Goal: Information Seeking & Learning: Learn about a topic

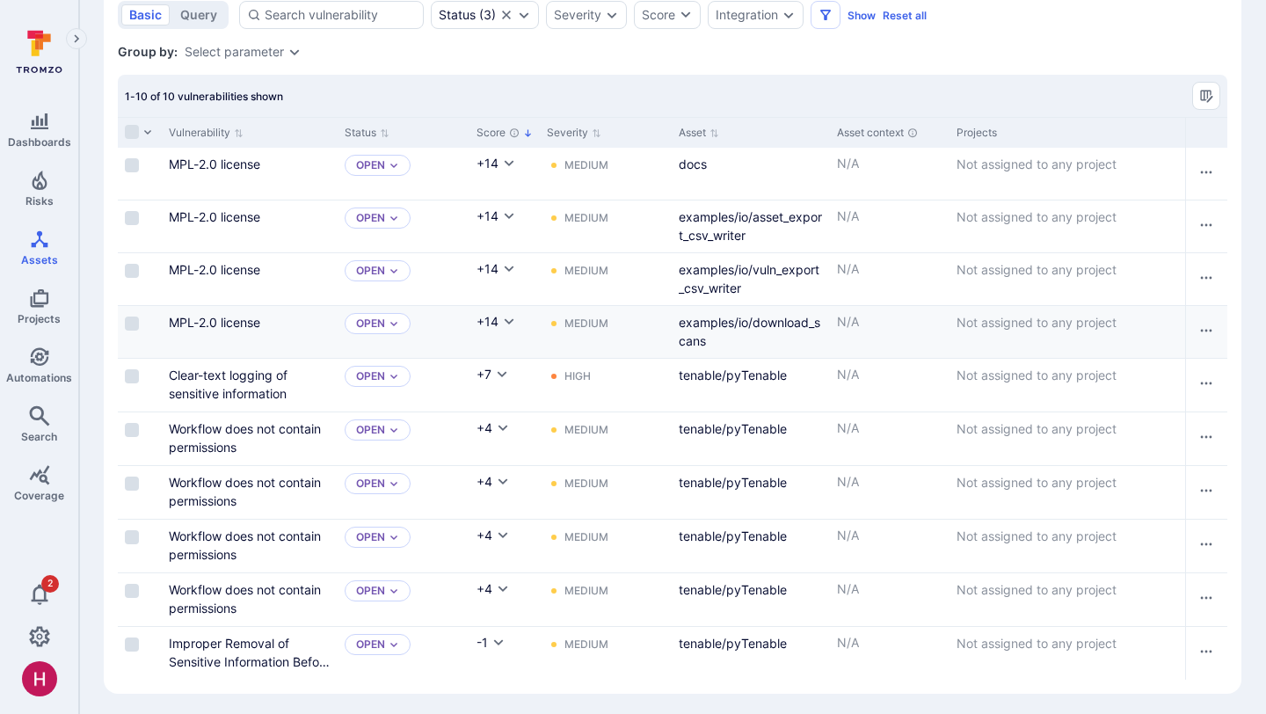
scroll to position [220, 0]
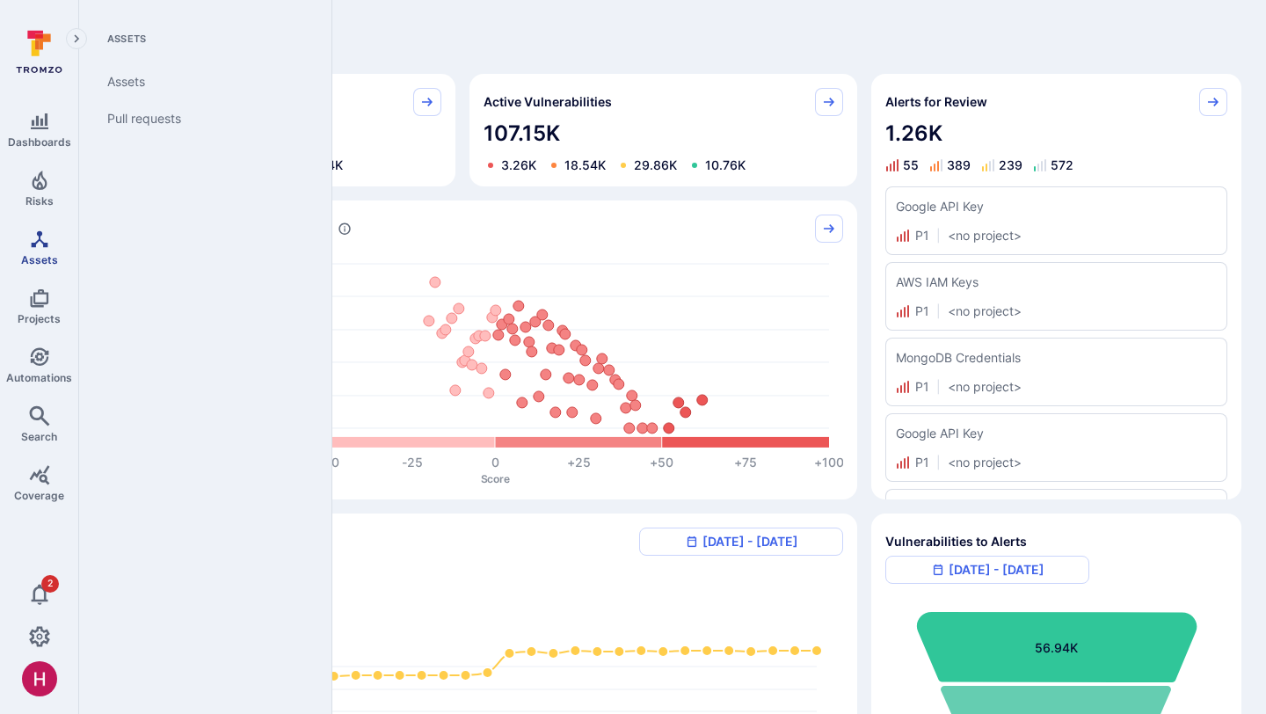
click at [47, 242] on icon "Assets" at bounding box center [39, 238] width 17 height 17
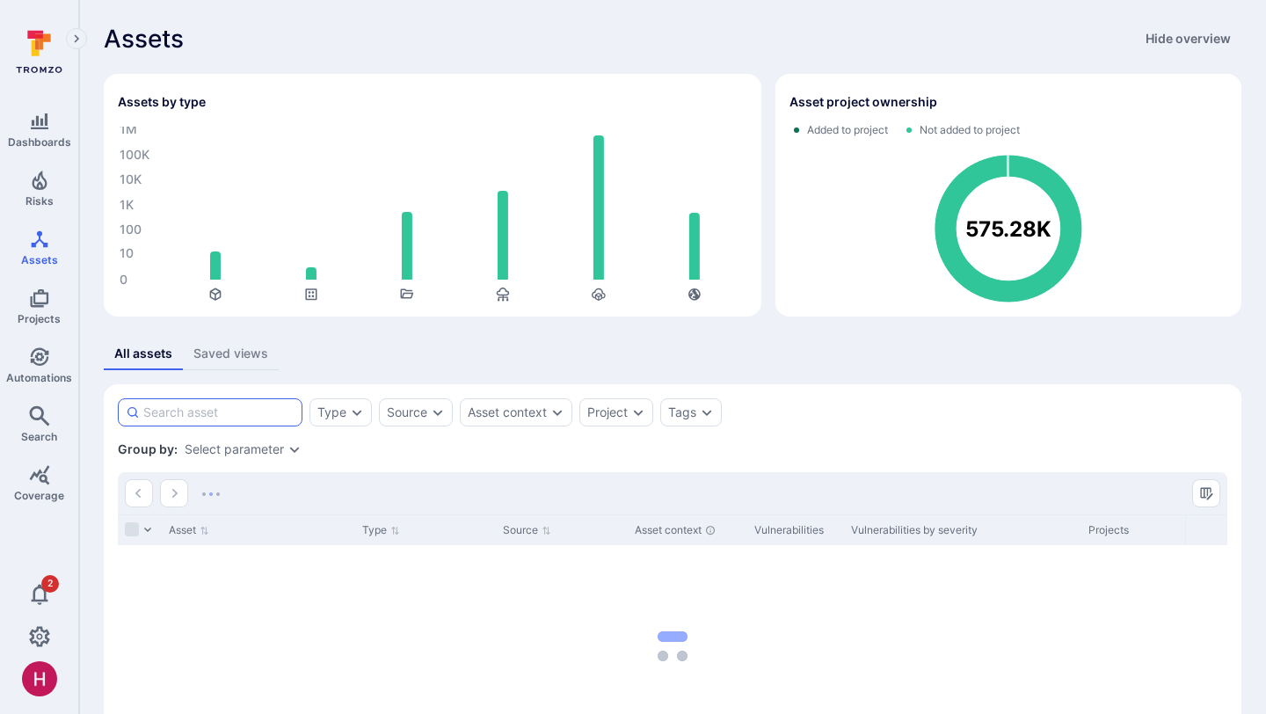
click at [244, 416] on input at bounding box center [218, 413] width 151 height 18
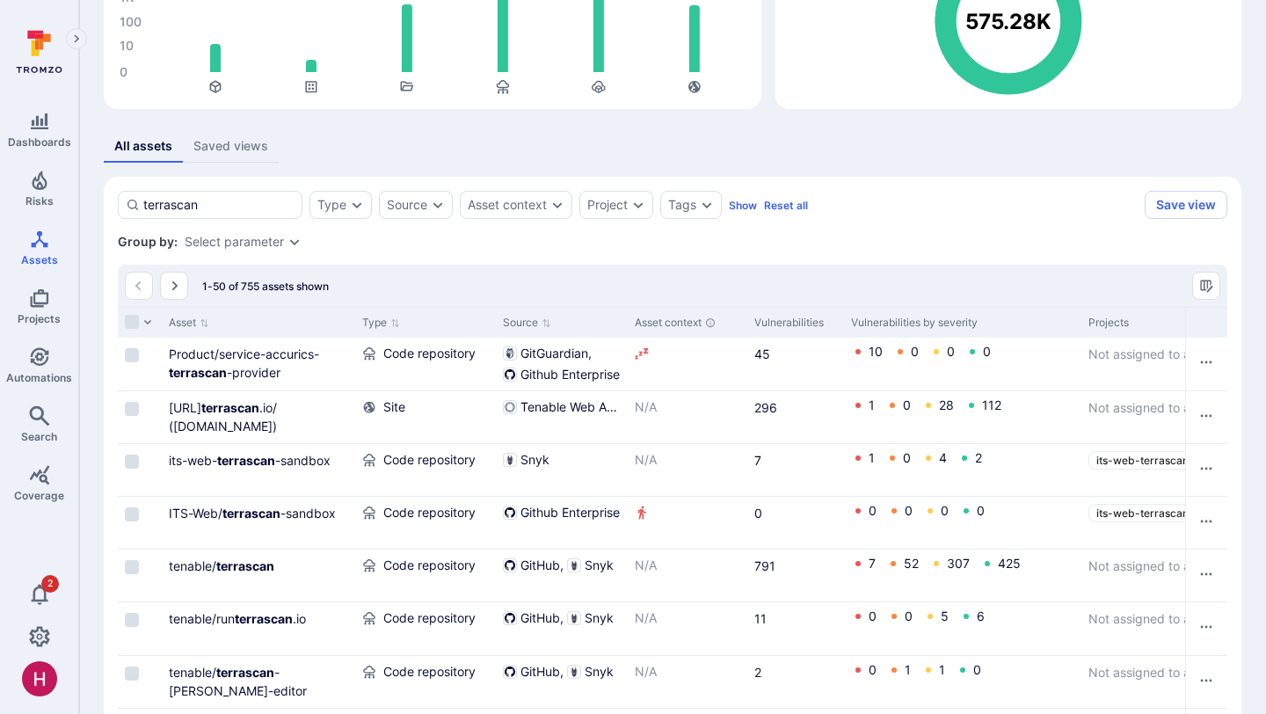
scroll to position [214, 0]
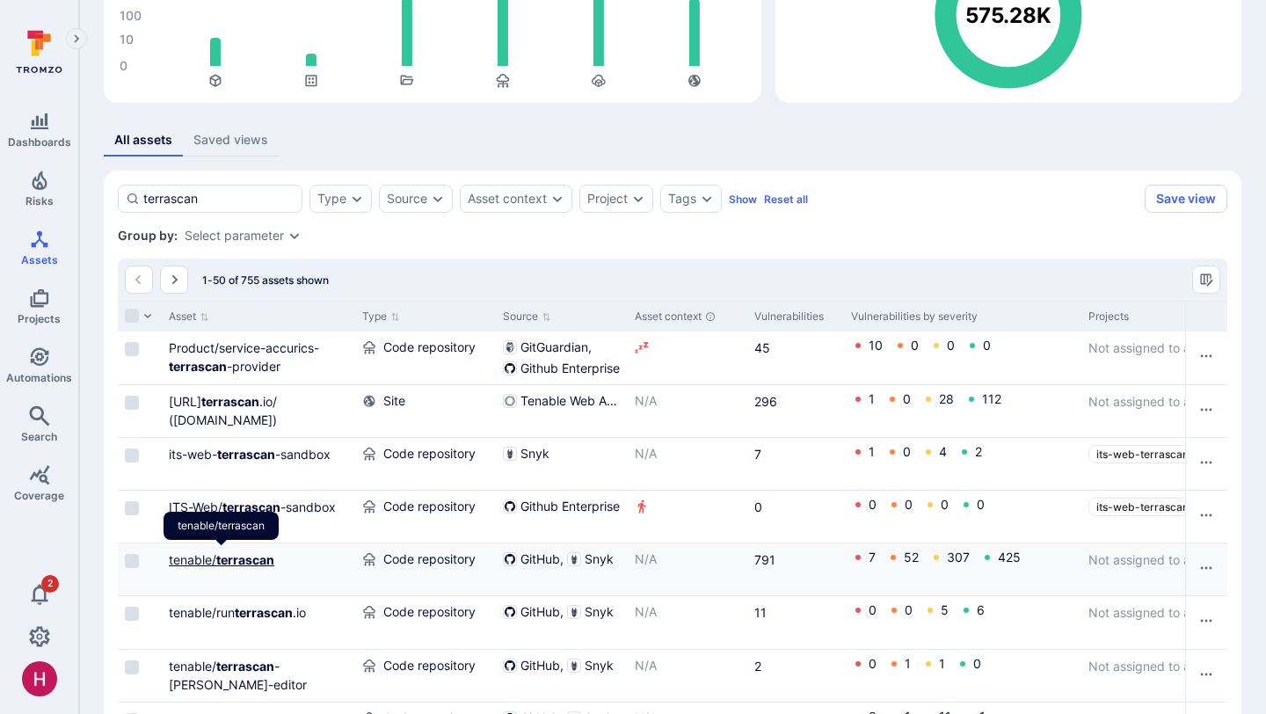
type input "terrascan"
click at [261, 558] on b "terrascan" at bounding box center [245, 559] width 58 height 15
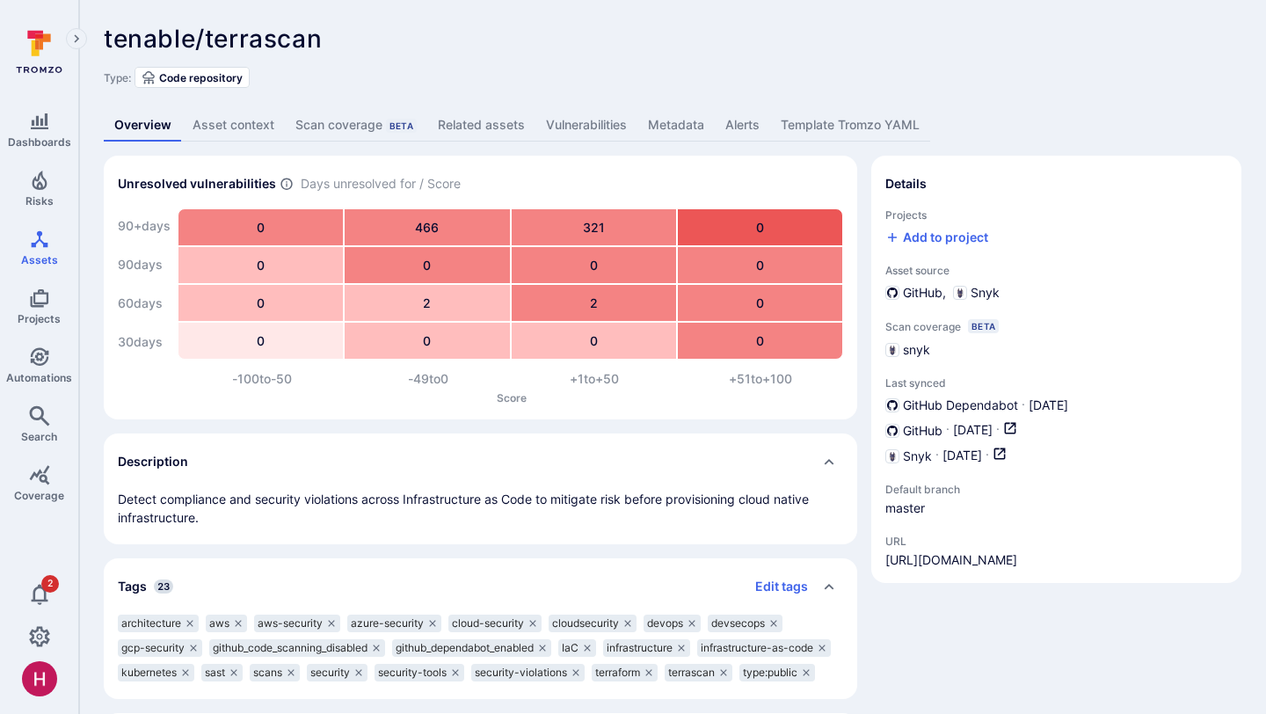
click at [587, 124] on link "Vulnerabilities" at bounding box center [587, 125] width 102 height 33
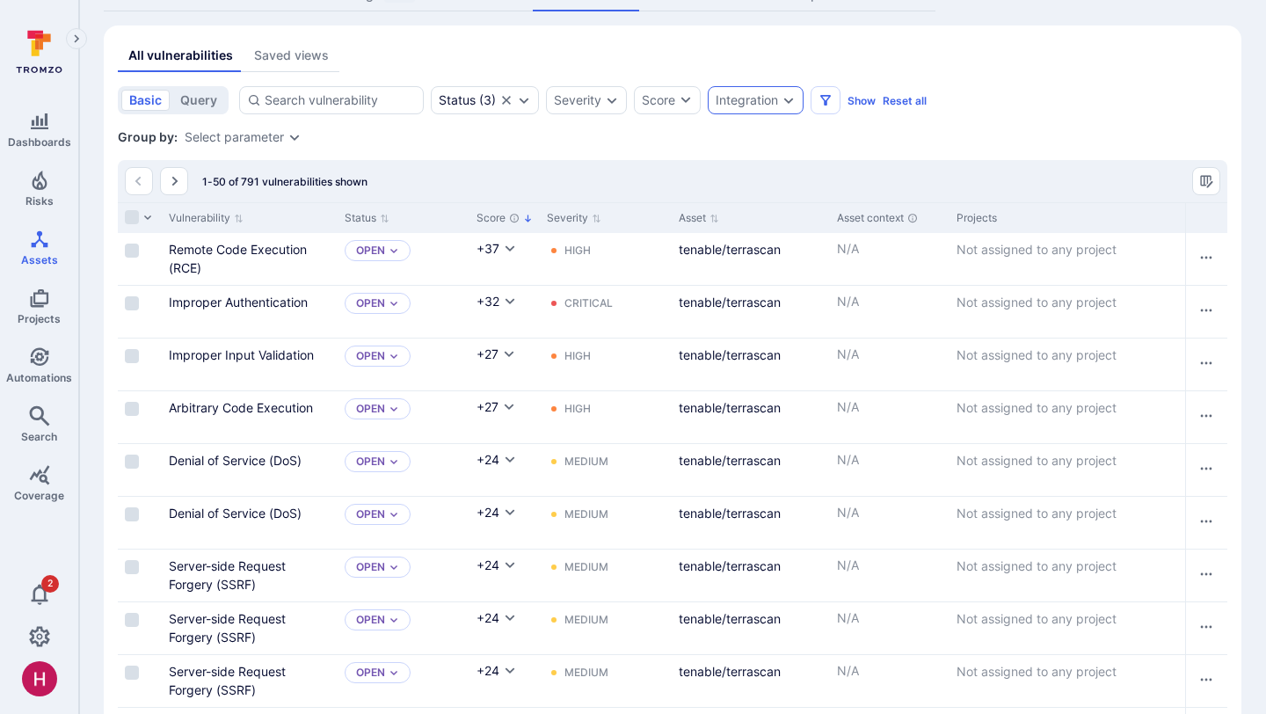
click at [770, 104] on div "Integration" at bounding box center [747, 100] width 62 height 14
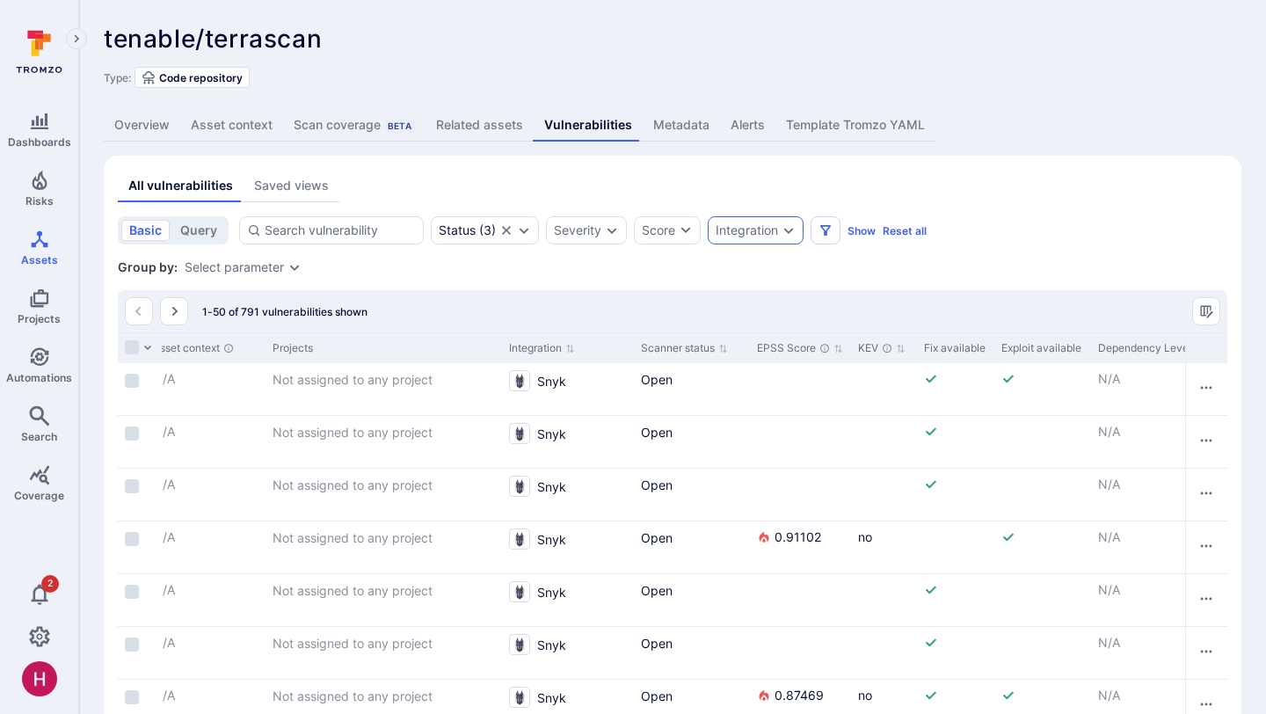
click at [737, 242] on div "Integration" at bounding box center [756, 230] width 96 height 28
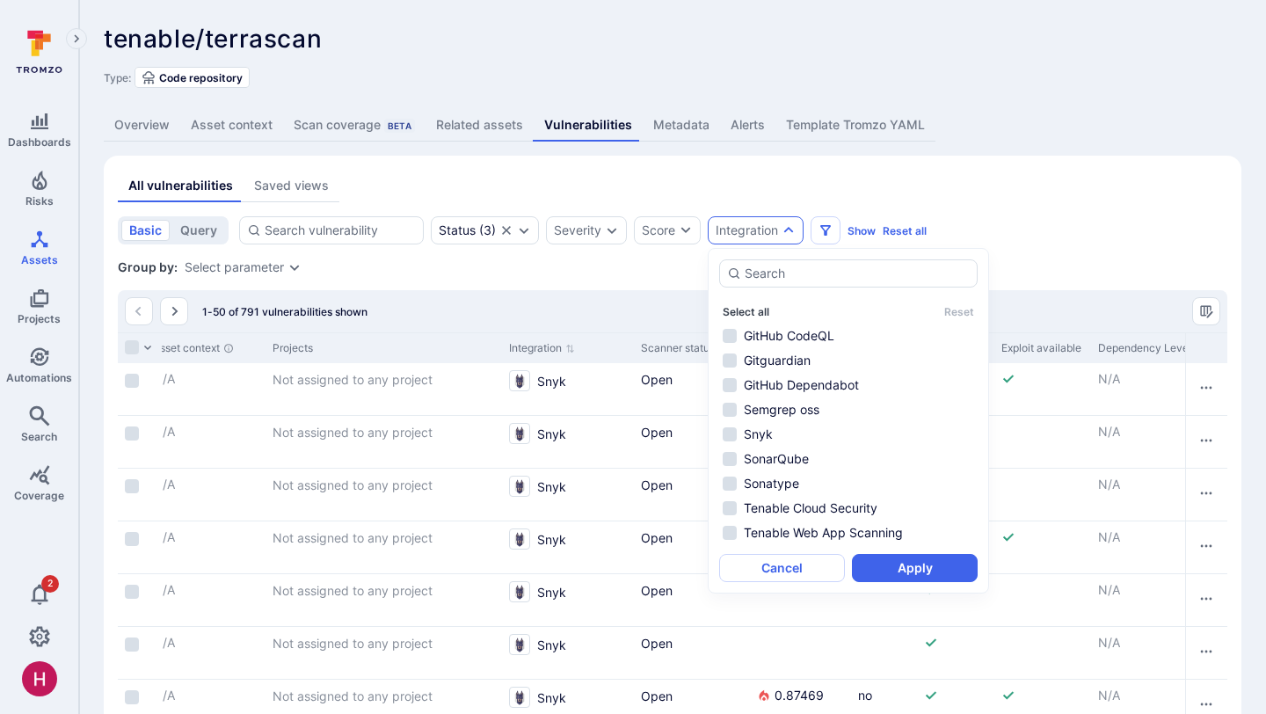
click at [752, 311] on button "Select all" at bounding box center [746, 311] width 47 height 13
click at [759, 429] on li "Snyk" at bounding box center [848, 434] width 259 height 21
click at [912, 565] on button "Apply" at bounding box center [915, 568] width 126 height 28
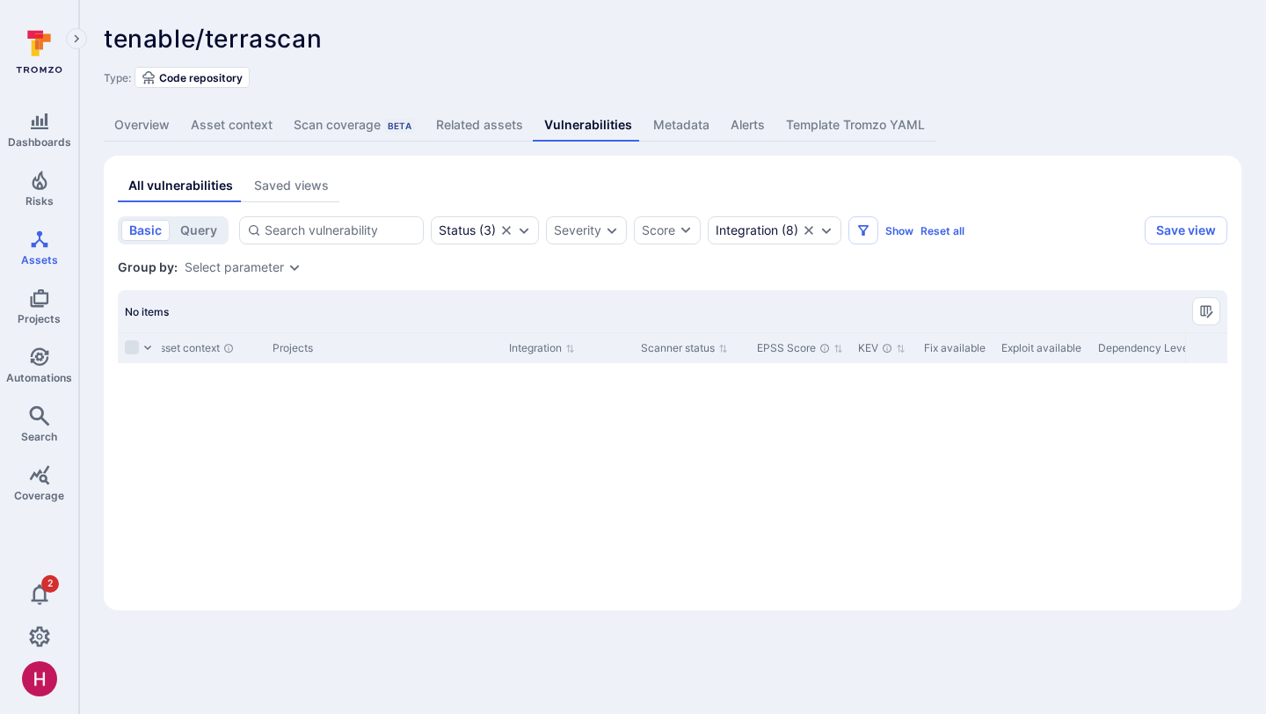
click at [806, 230] on icon "Clear selection" at bounding box center [809, 230] width 14 height 14
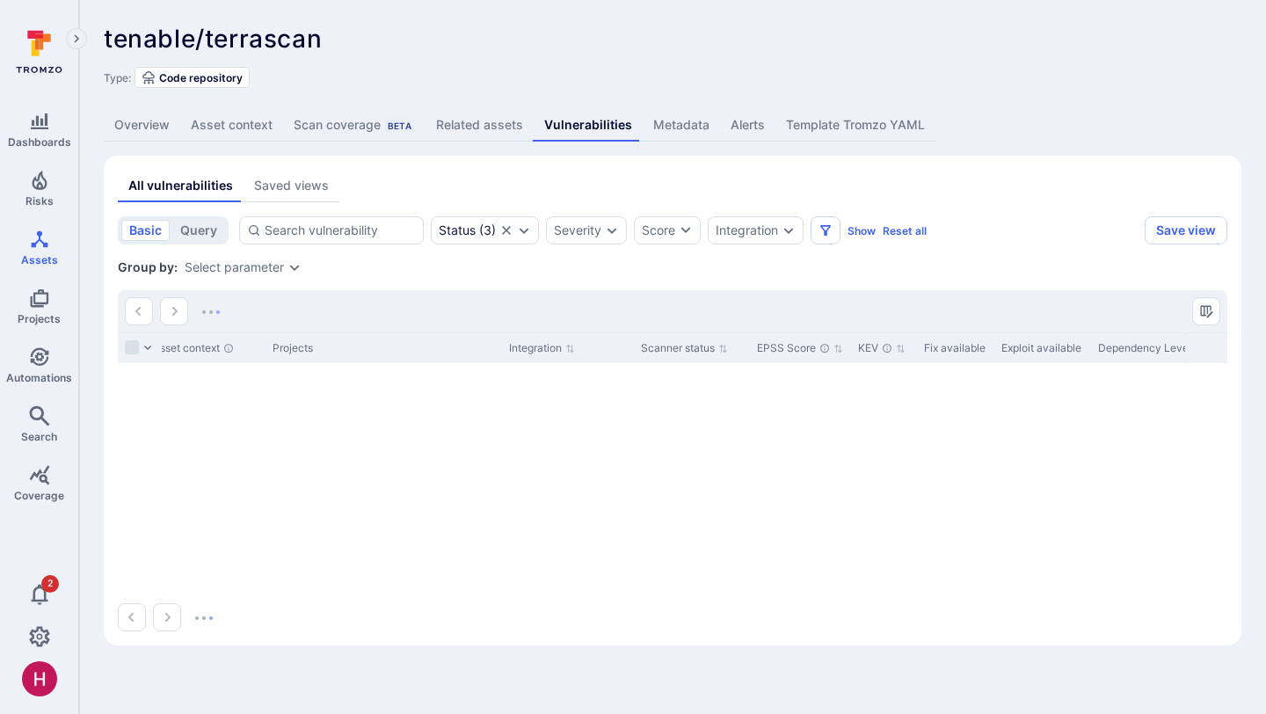
click at [380, 125] on div "Scan coverage Beta" at bounding box center [354, 125] width 121 height 18
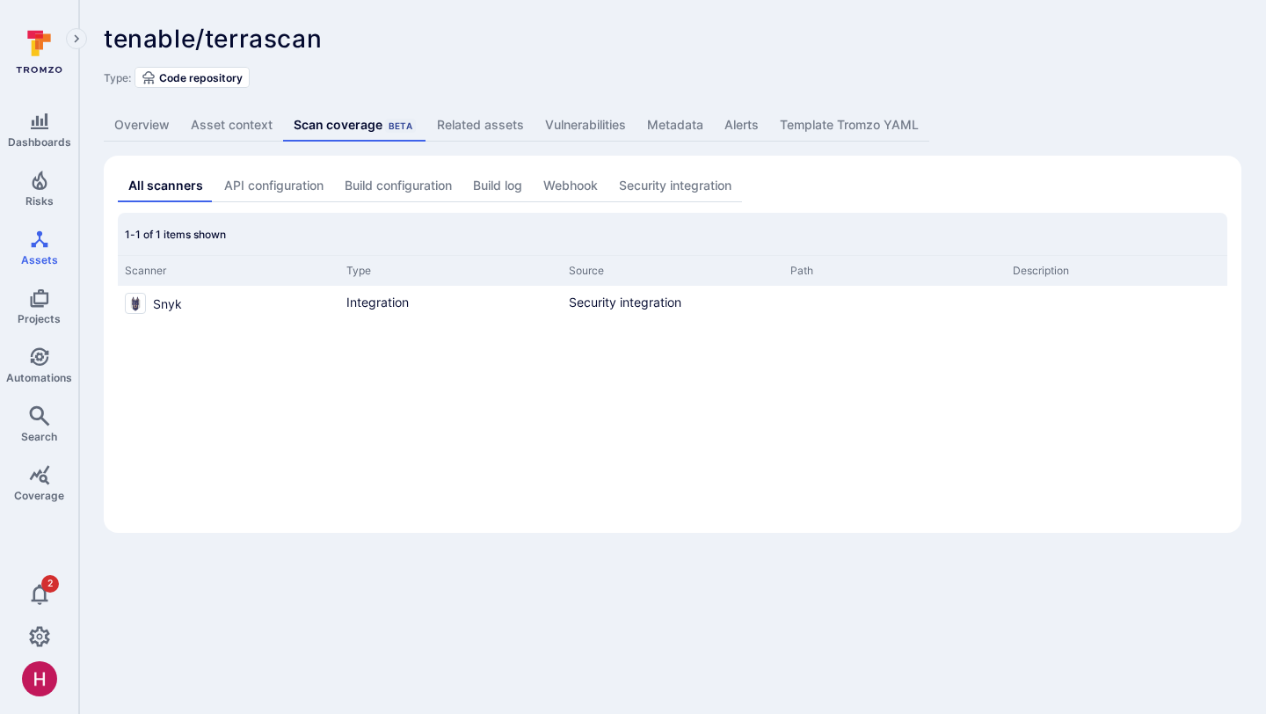
click at [142, 126] on link "Overview" at bounding box center [142, 125] width 77 height 33
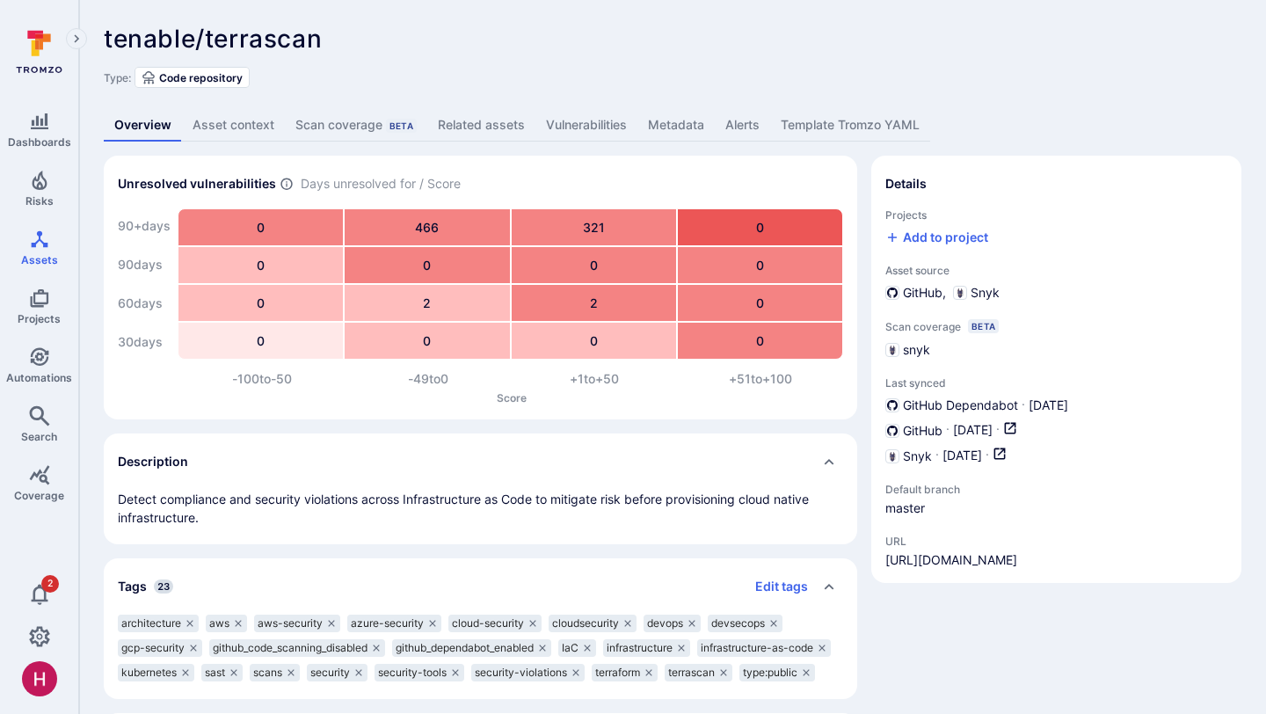
click at [594, 126] on link "Vulnerabilities" at bounding box center [587, 125] width 102 height 33
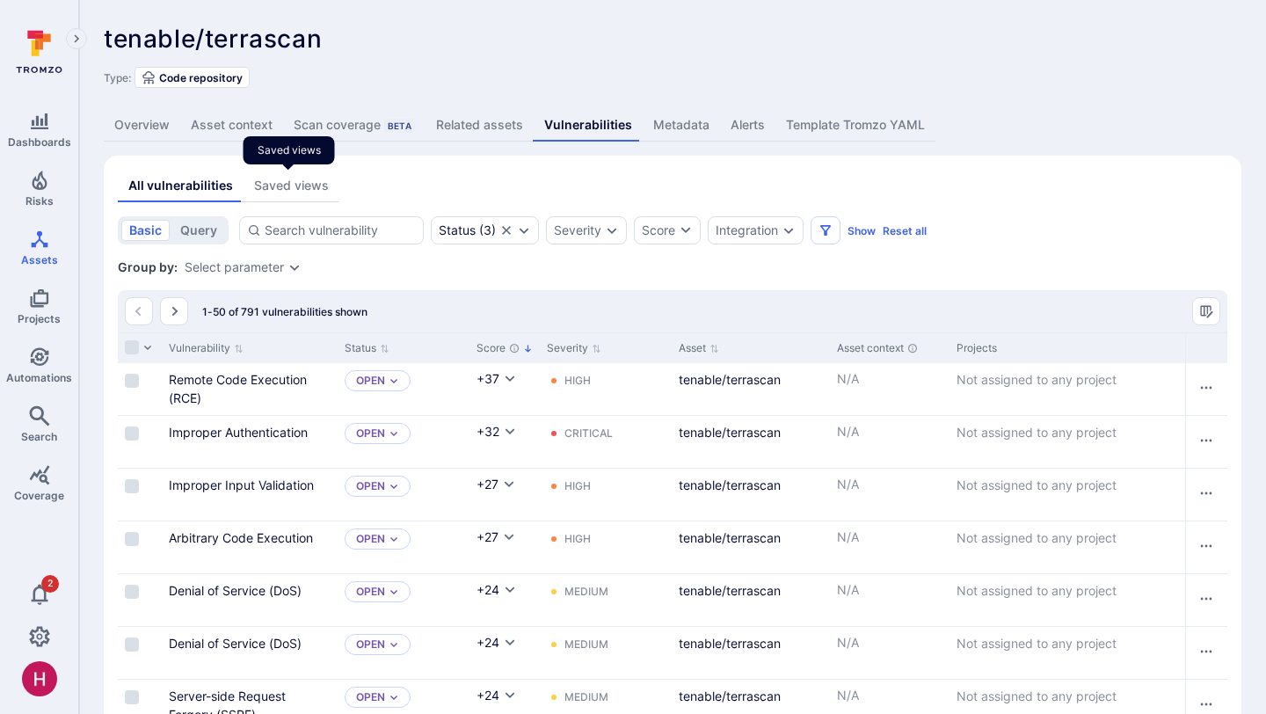
click at [305, 186] on div "Saved views" at bounding box center [291, 186] width 75 height 18
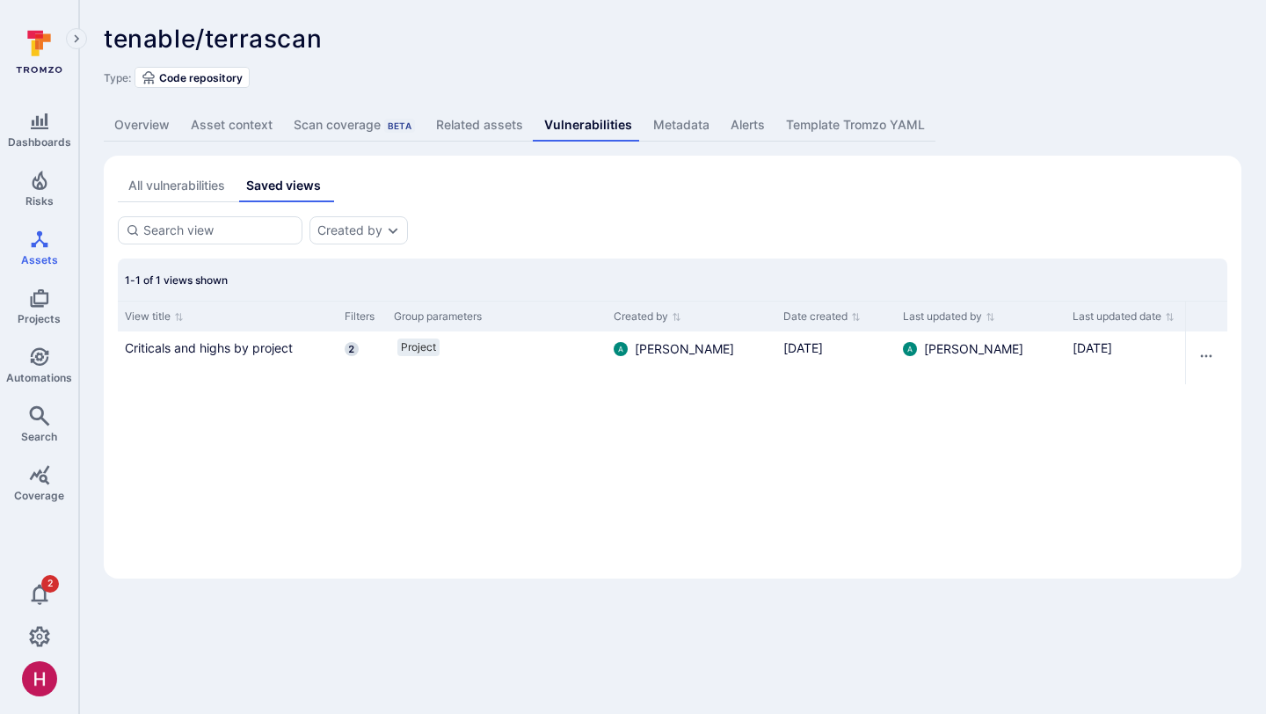
click at [207, 191] on div "All vulnerabilities" at bounding box center [176, 186] width 97 height 18
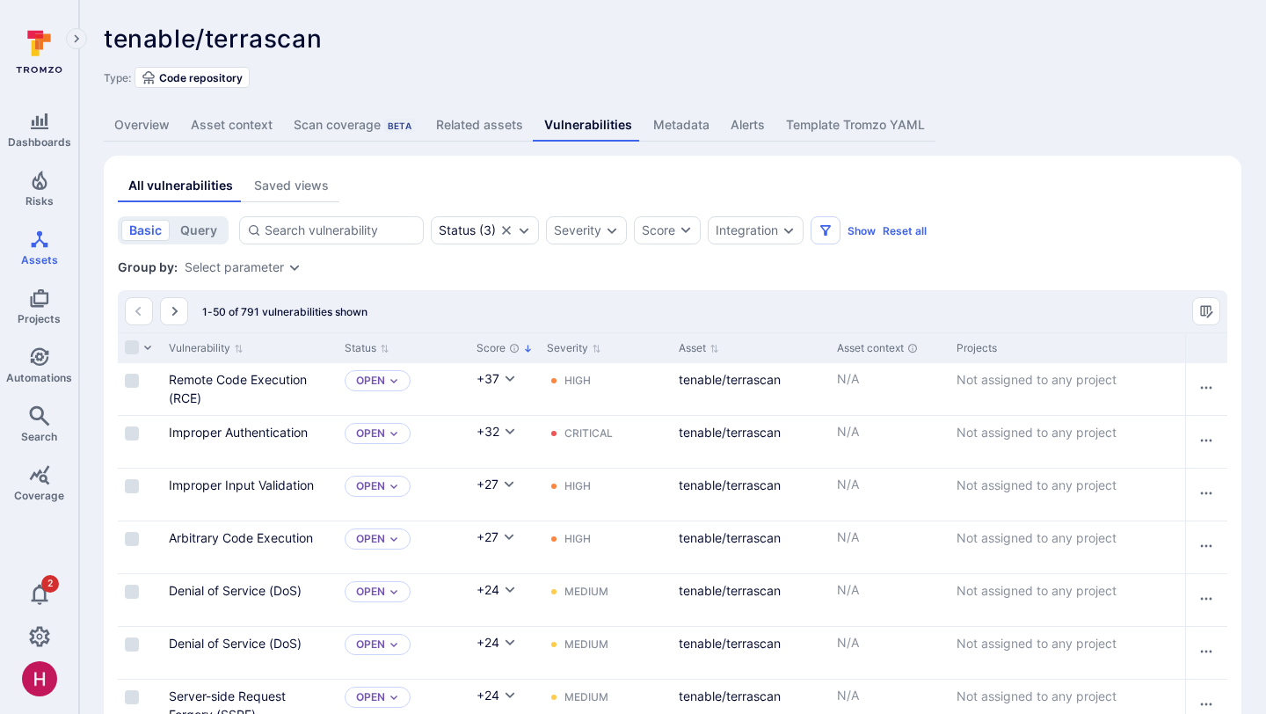
click at [255, 267] on div "Select parameter" at bounding box center [234, 267] width 99 height 14
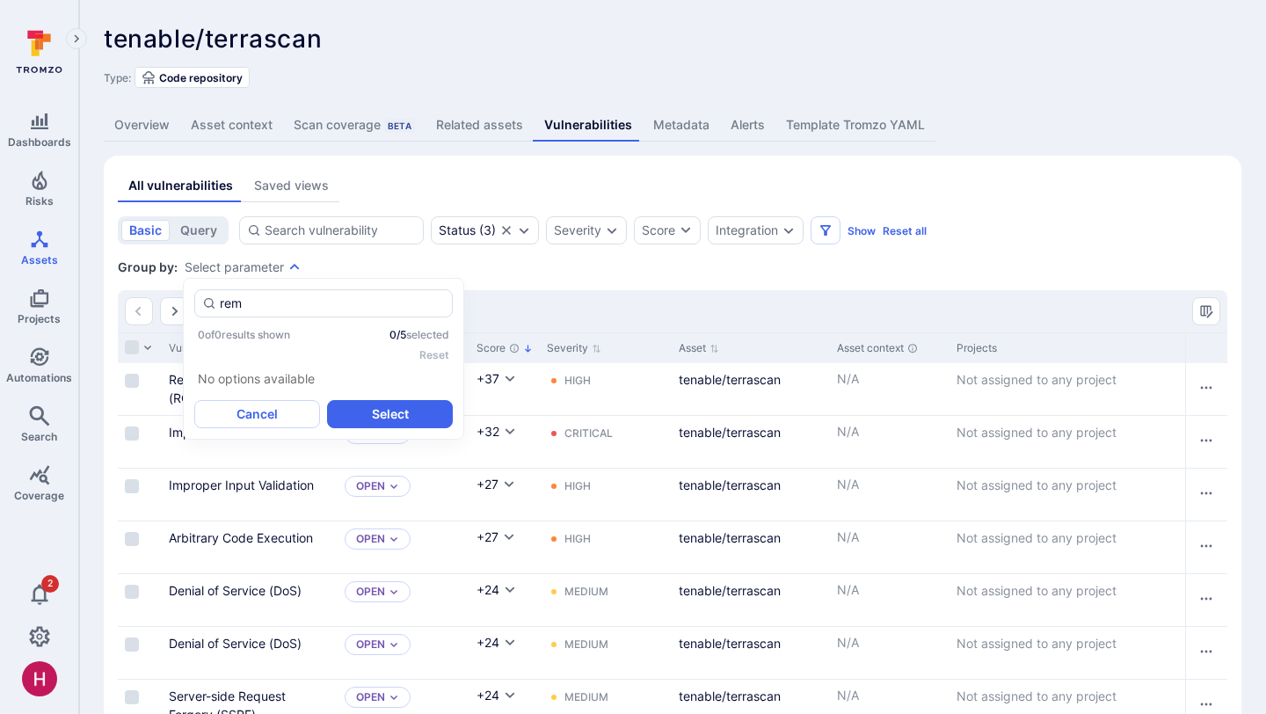
type input "reme"
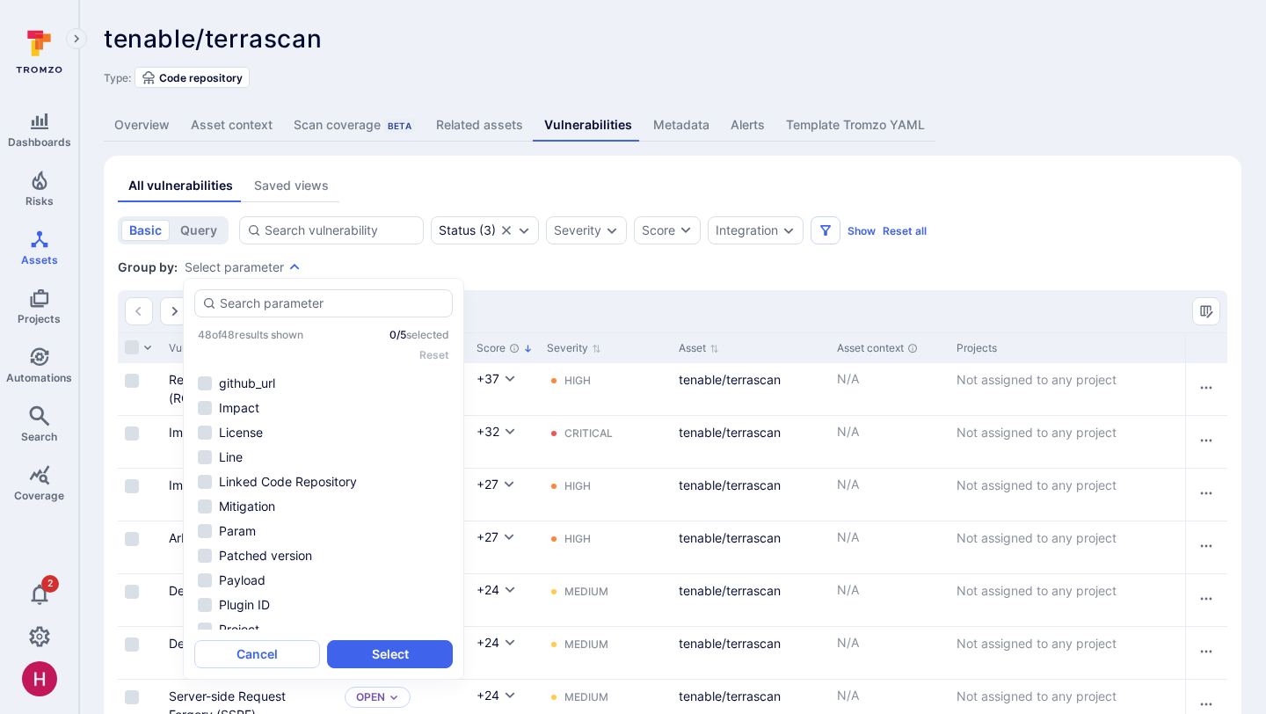
scroll to position [317, 0]
click at [296, 507] on li "Mitigation" at bounding box center [323, 505] width 259 height 21
click at [407, 658] on button "Select" at bounding box center [390, 654] width 126 height 28
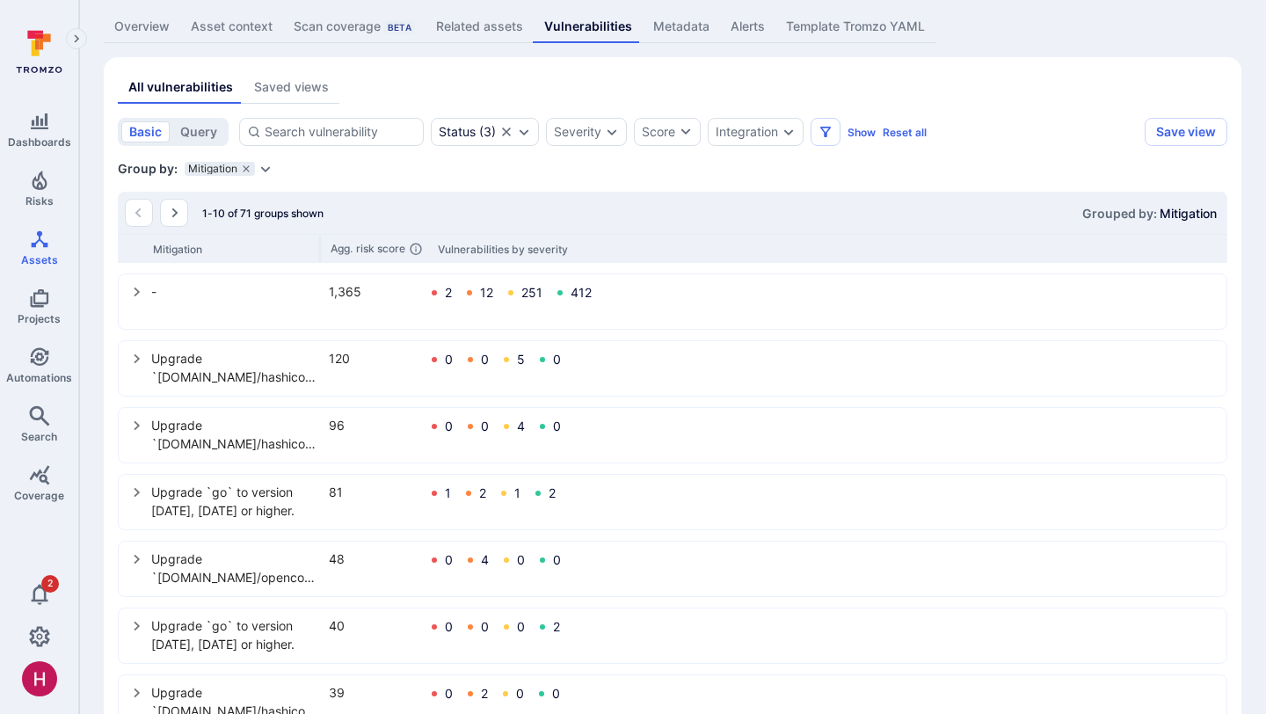
scroll to position [111, 0]
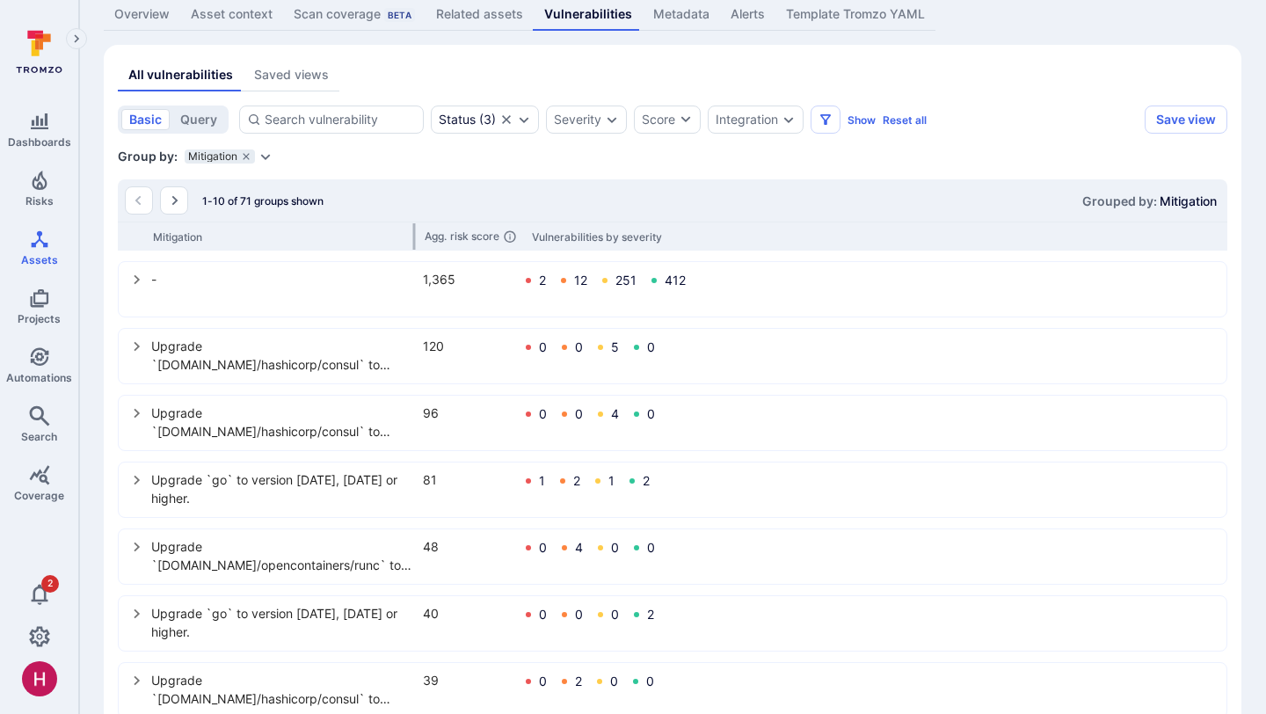
drag, startPoint x: 320, startPoint y: 236, endPoint x: 414, endPoint y: 245, distance: 94.6
click at [414, 245] on div at bounding box center [414, 236] width 3 height 26
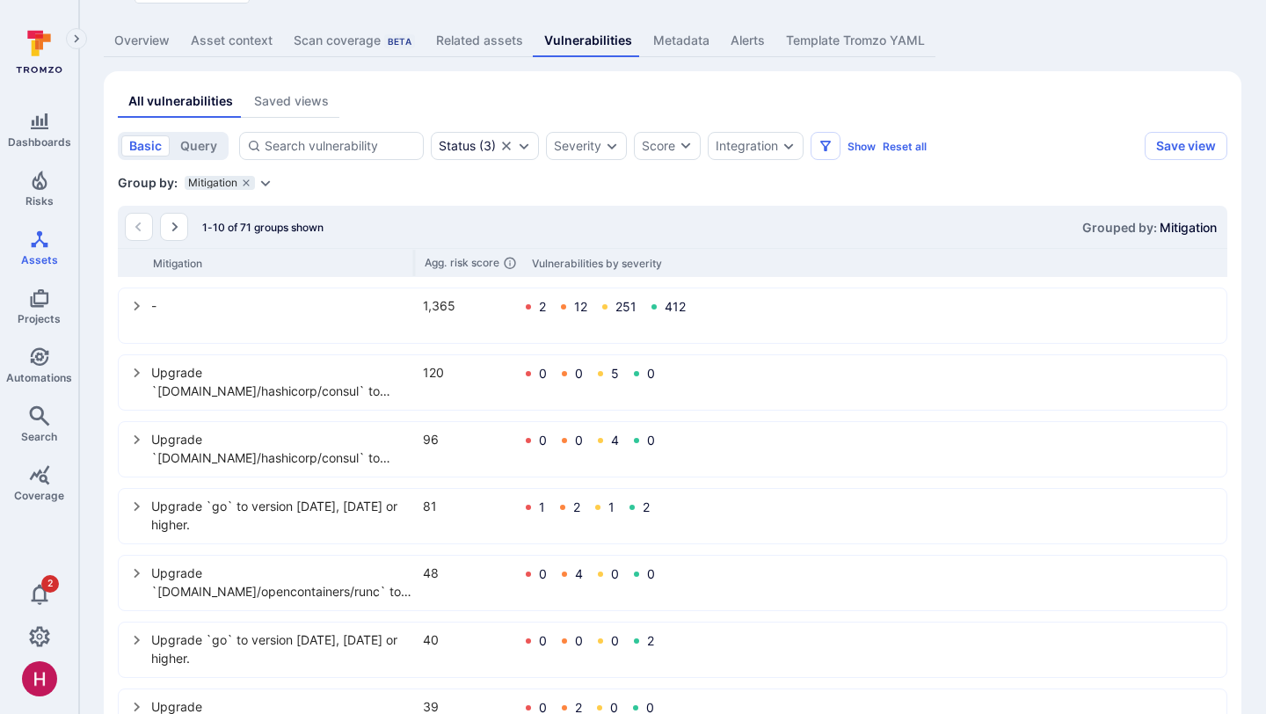
scroll to position [75, 0]
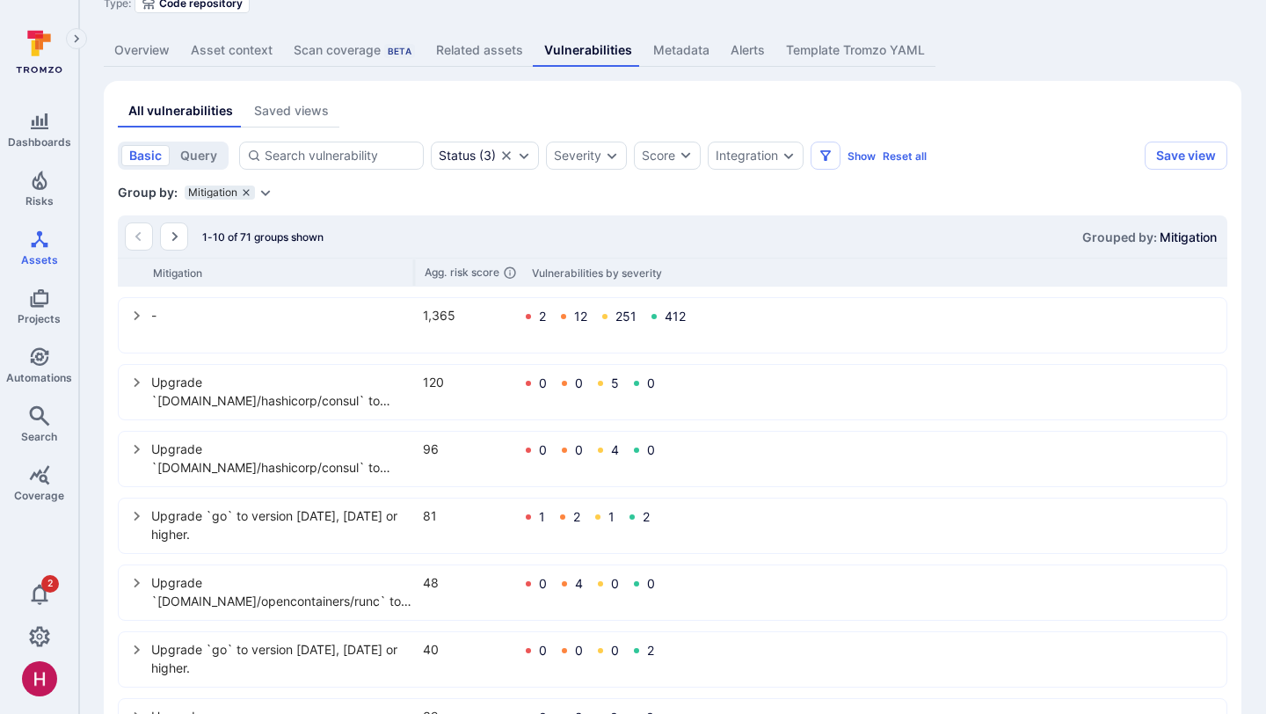
click at [243, 192] on icon "grouping parameters" at bounding box center [246, 192] width 6 height 6
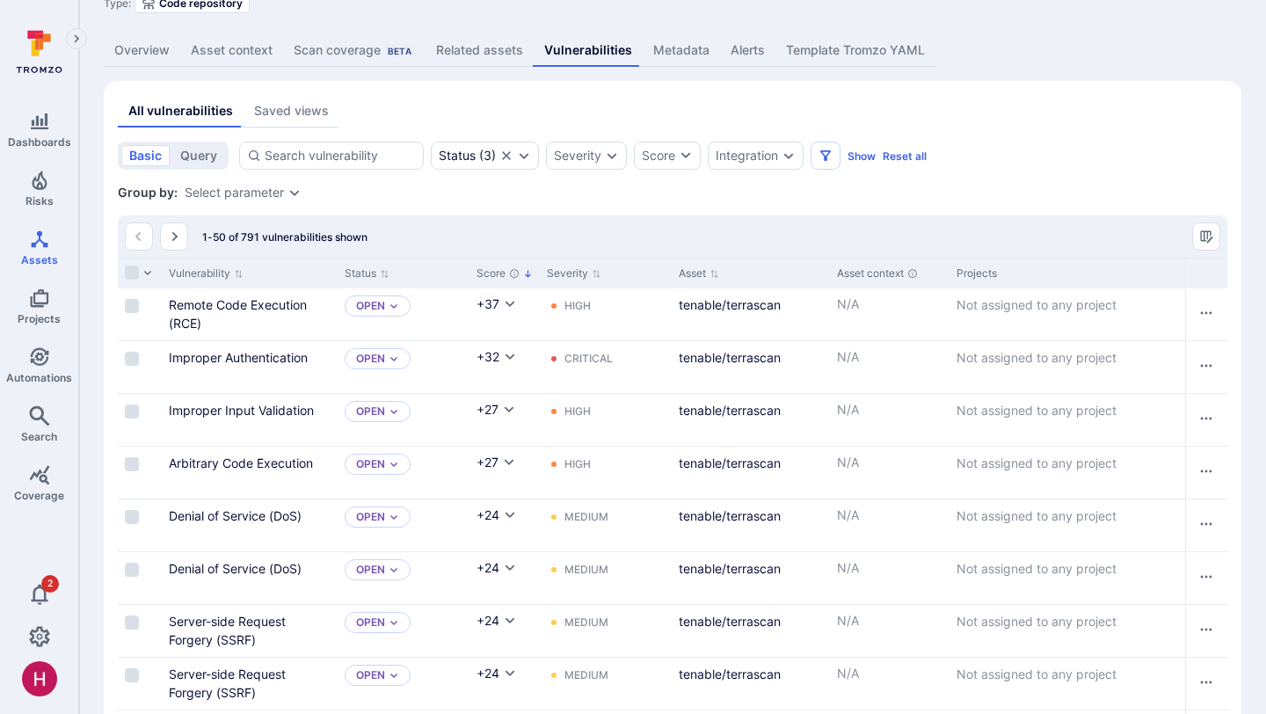
click at [247, 193] on div "Select parameter" at bounding box center [234, 193] width 99 height 14
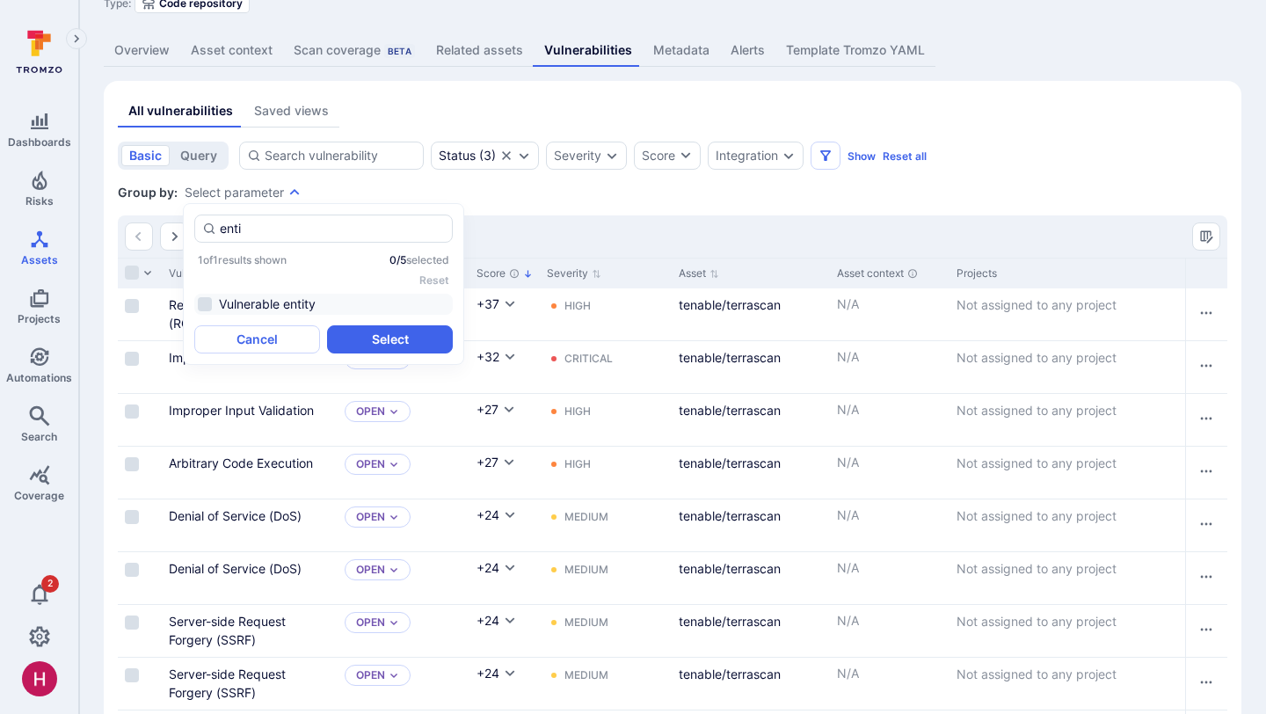
click at [260, 296] on li "Vulnerable entity" at bounding box center [323, 304] width 259 height 21
type input "enti"
click at [378, 334] on button "Select" at bounding box center [390, 339] width 126 height 28
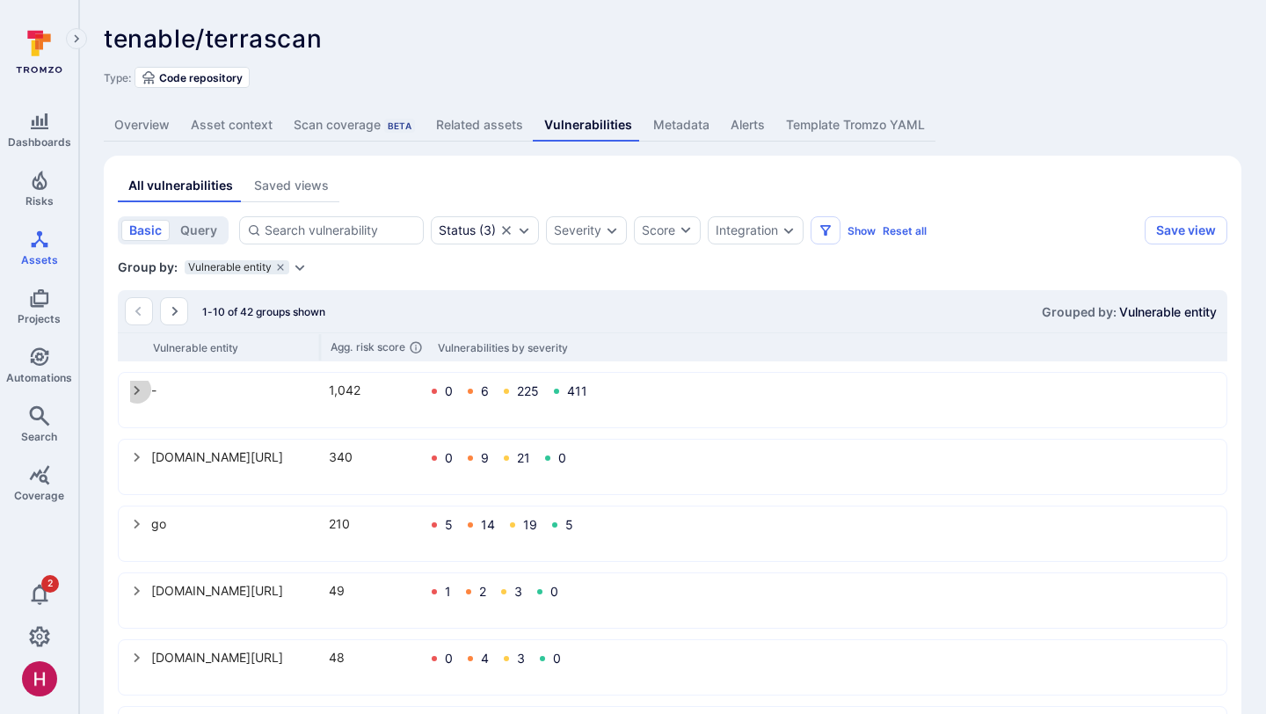
click at [133, 386] on icon "select group" at bounding box center [137, 390] width 14 height 14
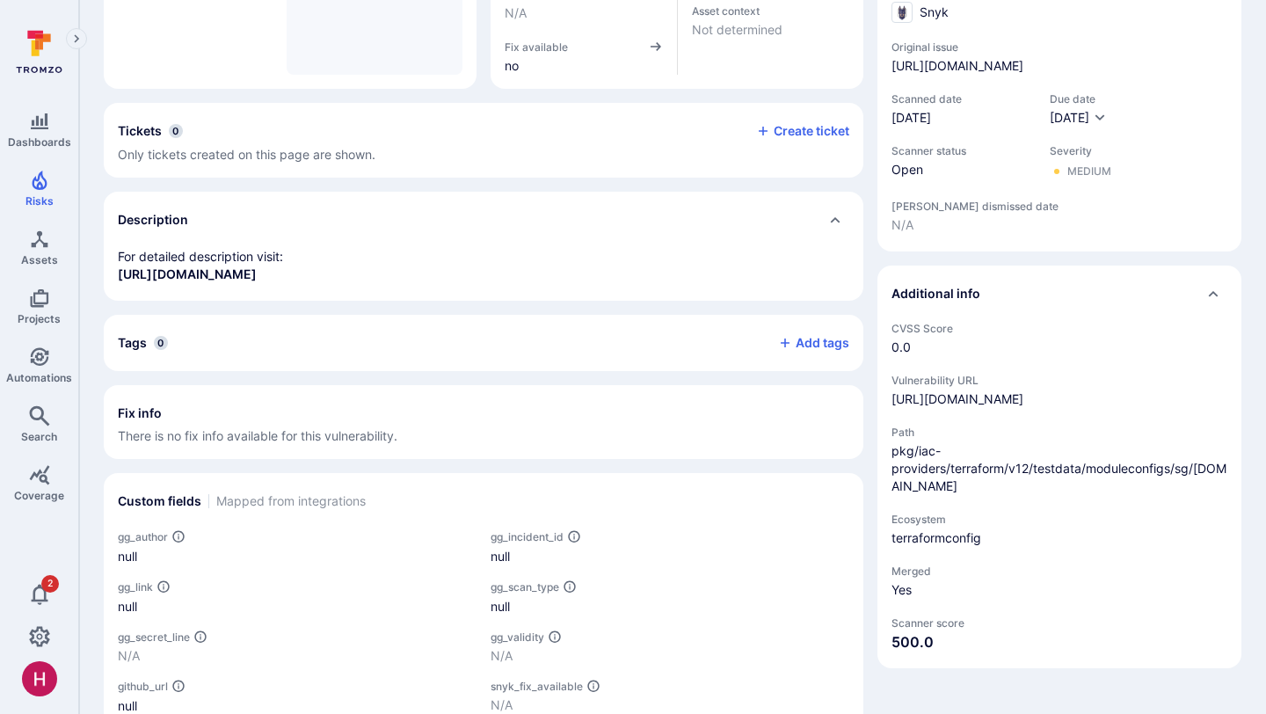
scroll to position [336, 0]
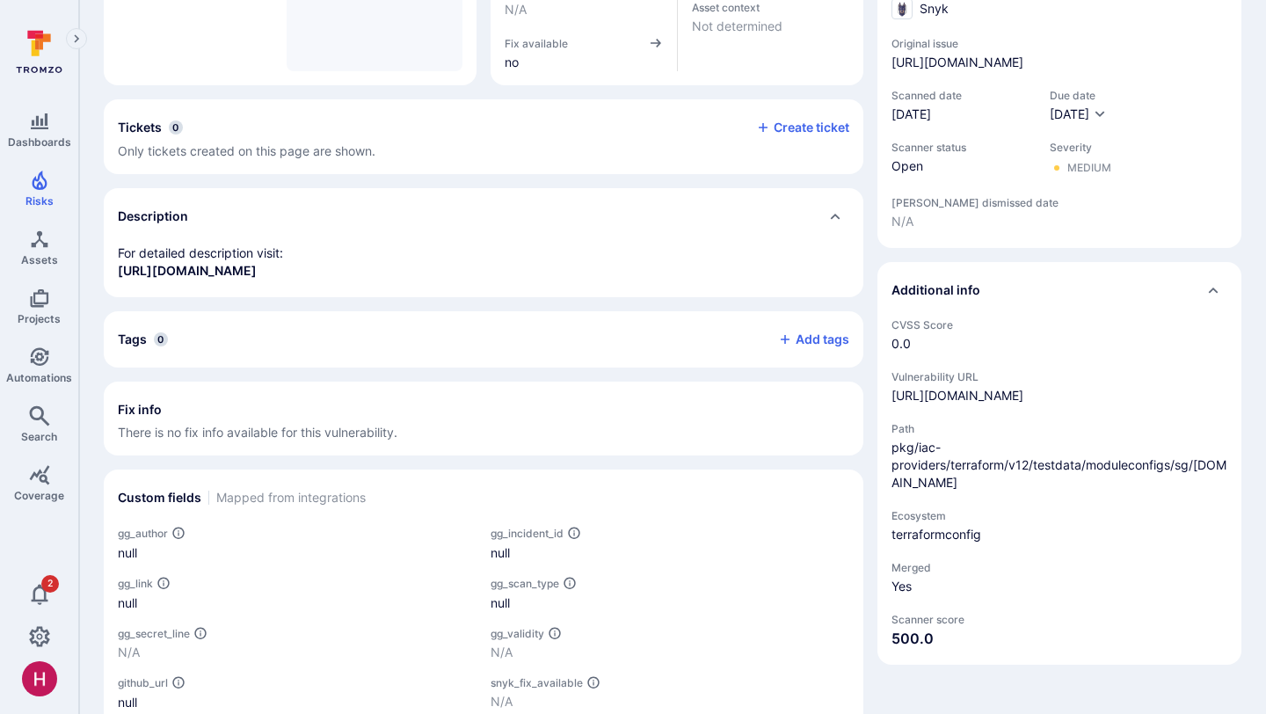
click at [1044, 481] on span "pkg/iac-providers/terraform/v12/testdata/moduleconfigs/sg/main.tf" at bounding box center [1060, 465] width 336 height 53
drag, startPoint x: 892, startPoint y: 462, endPoint x: 1186, endPoint y: 482, distance: 295.3
click at [1186, 482] on span "pkg/iac-providers/terraform/v12/testdata/moduleconfigs/sg/main.tf" at bounding box center [1060, 465] width 336 height 53
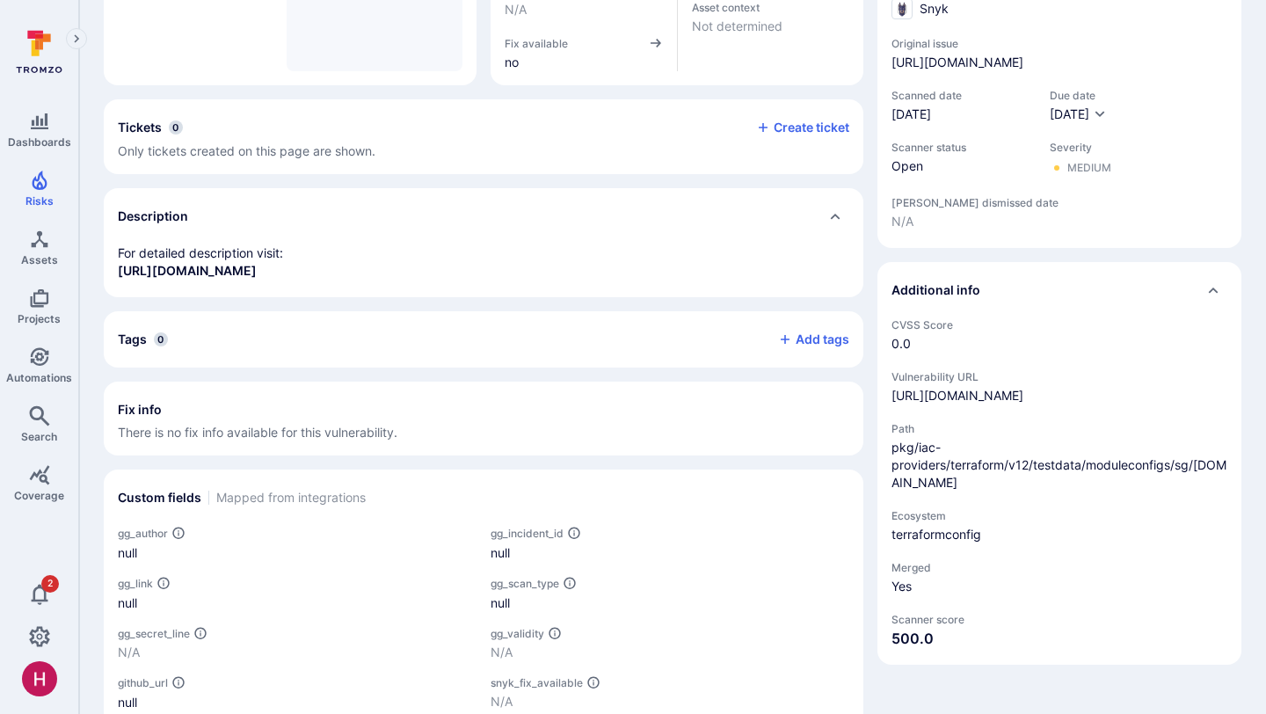
click at [1187, 482] on span "pkg/iac-providers/terraform/v12/testdata/moduleconfigs/sg/main.tf" at bounding box center [1060, 465] width 336 height 53
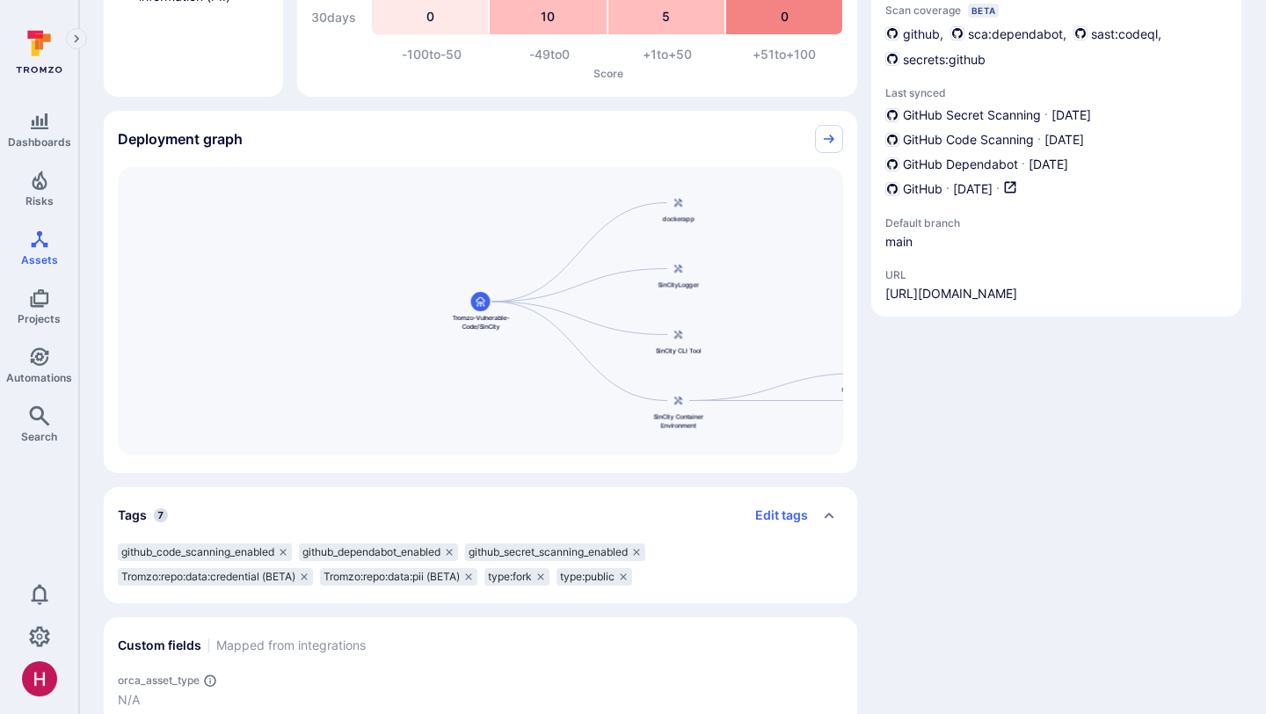
scroll to position [361, 0]
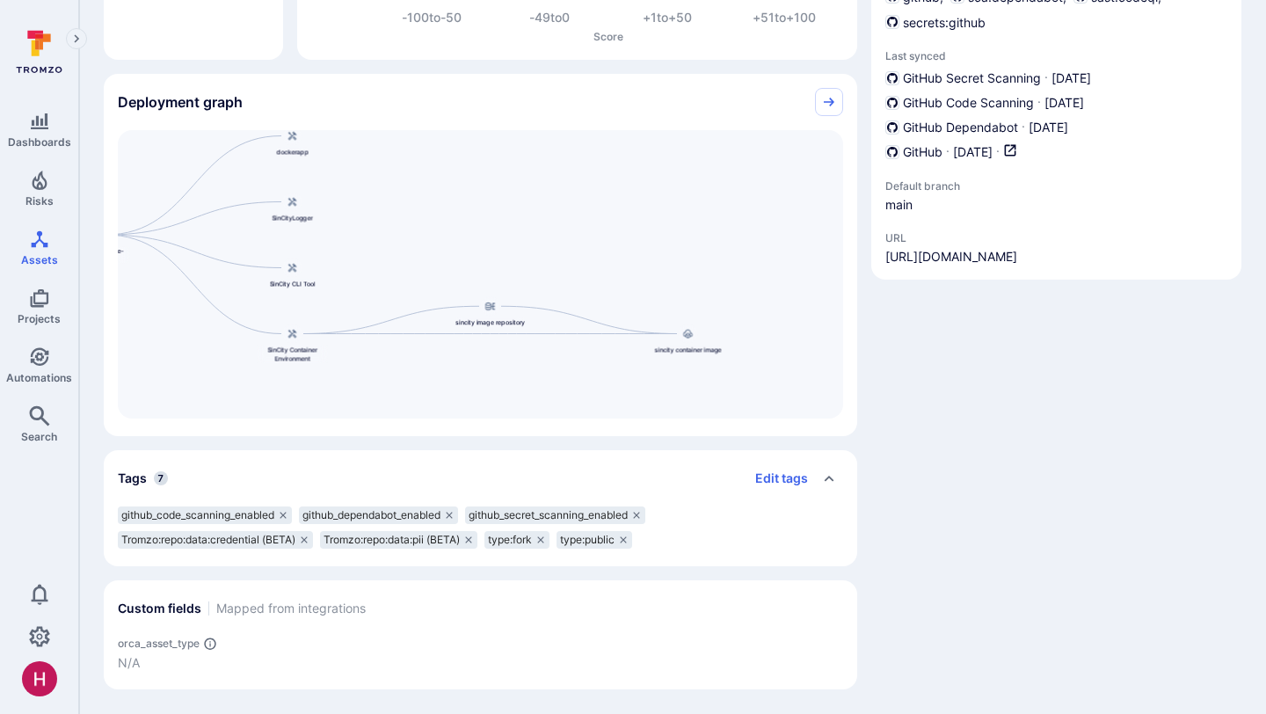
drag, startPoint x: 616, startPoint y: 237, endPoint x: 230, endPoint y: 207, distance: 387.3
click at [230, 207] on div "sincity container image sincity image repository dockerapp Tromzo-Vulnerable-Co…" at bounding box center [480, 274] width 725 height 288
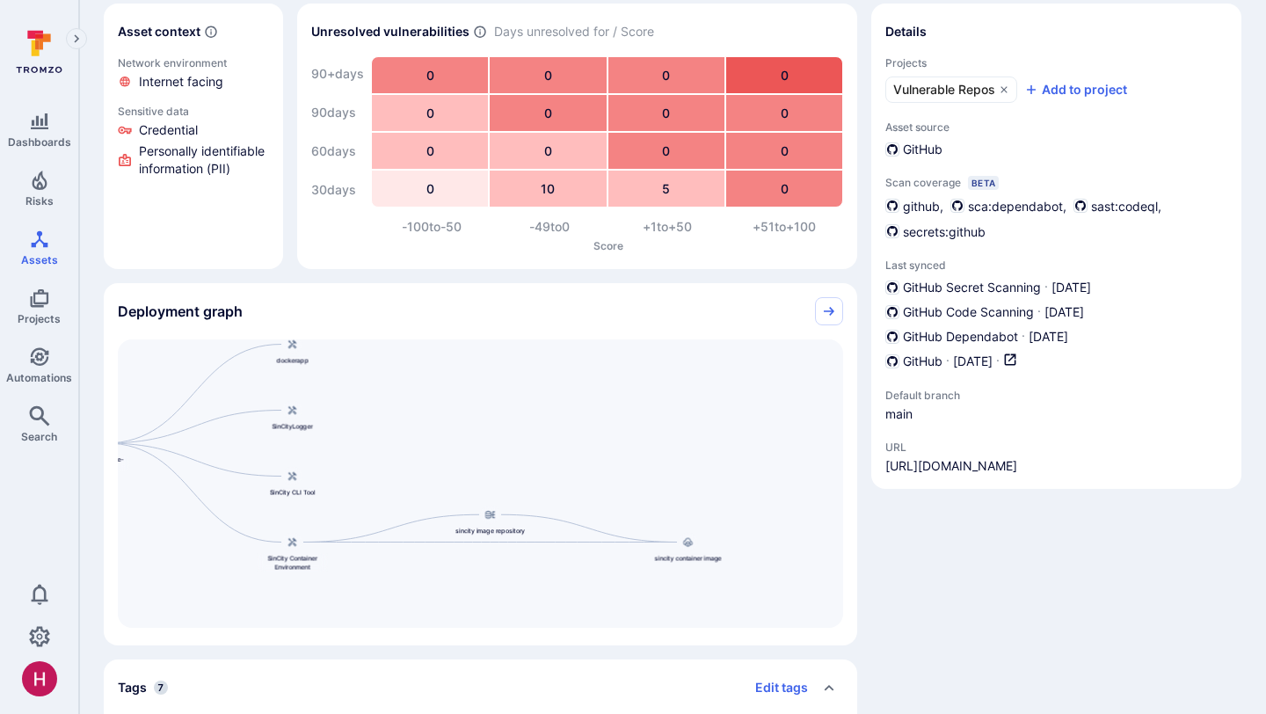
scroll to position [0, 0]
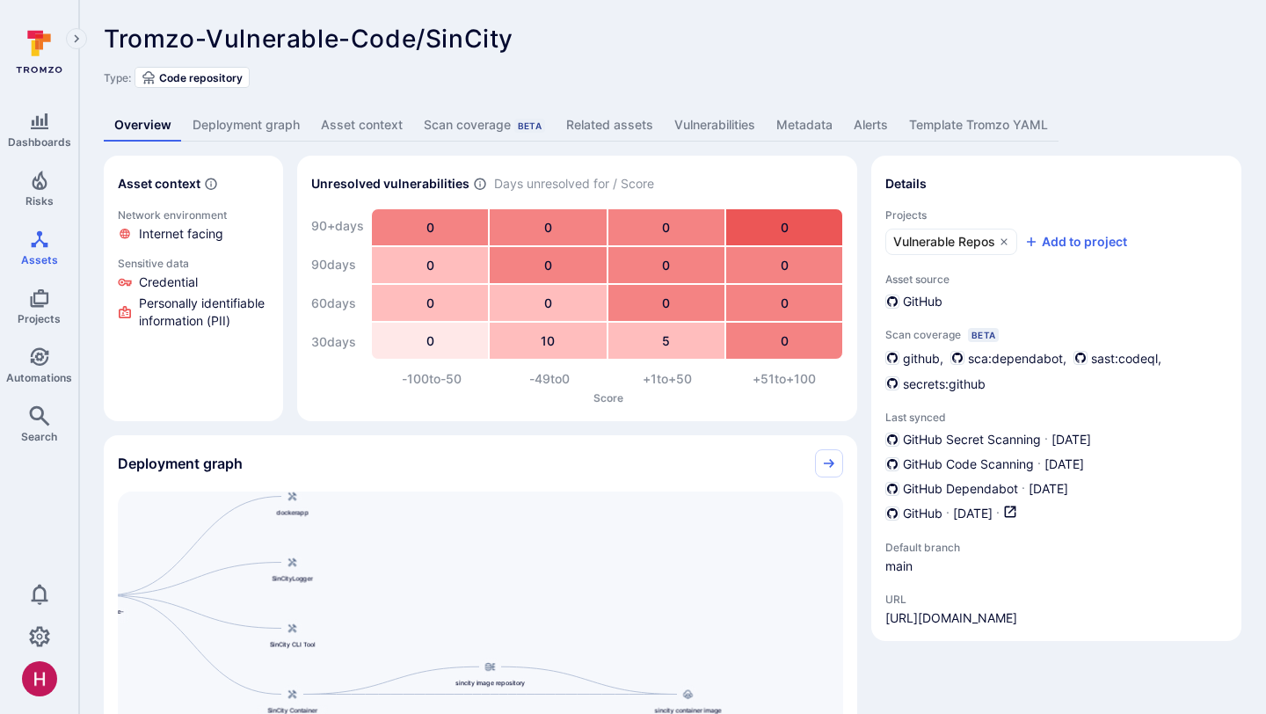
click at [281, 127] on link "Deployment graph" at bounding box center [246, 125] width 128 height 33
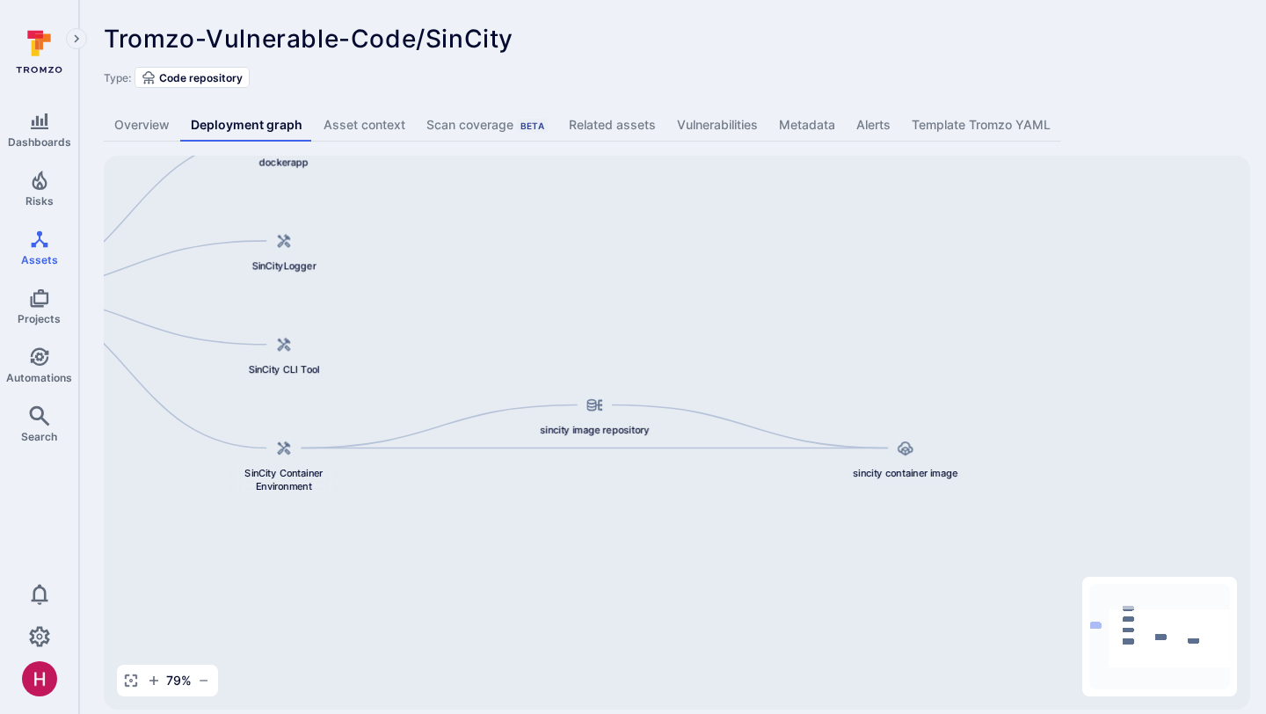
drag, startPoint x: 1156, startPoint y: 630, endPoint x: 1190, endPoint y: 645, distance: 36.6
click at [1190, 645] on icon "Mini Map" at bounding box center [1160, 637] width 141 height 106
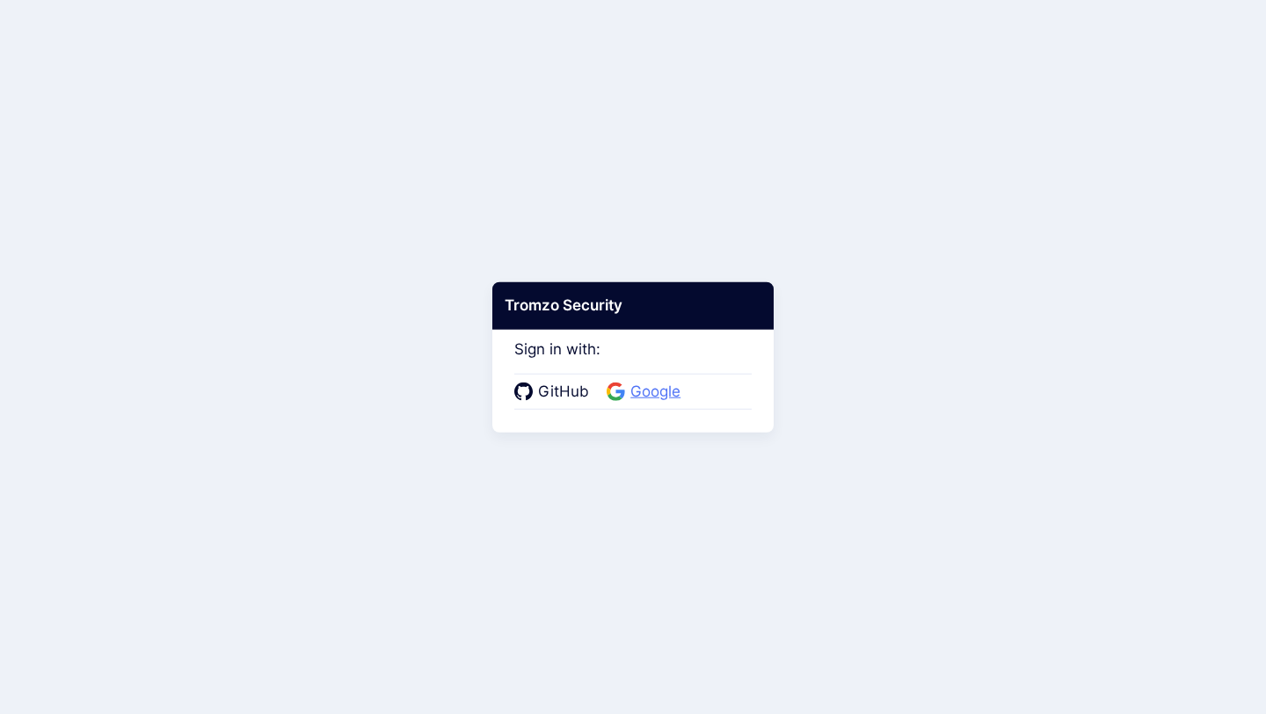
click at [652, 388] on span "Google" at bounding box center [655, 392] width 61 height 23
